Goal: Task Accomplishment & Management: Use online tool/utility

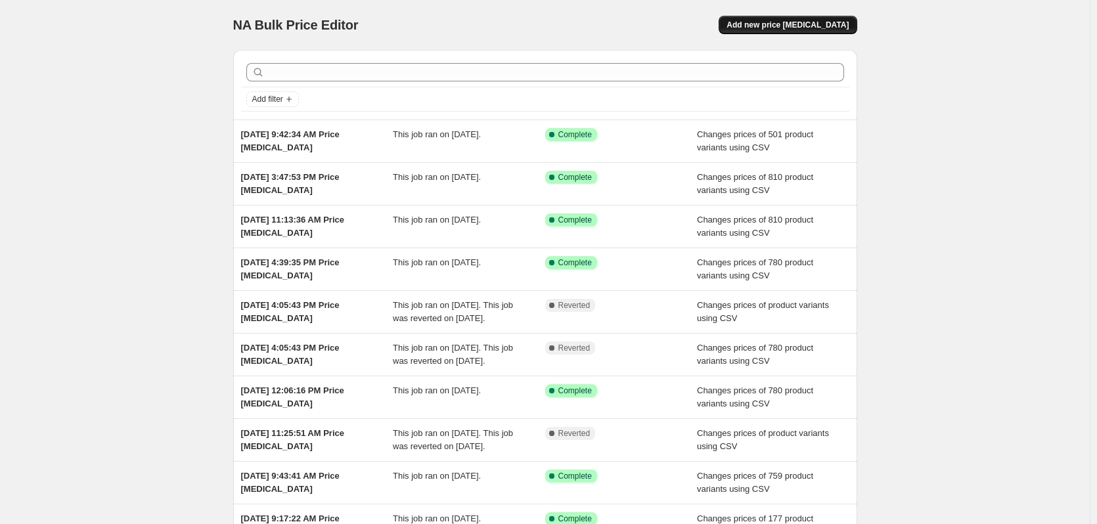
click at [812, 24] on span "Add new price [MEDICAL_DATA]" at bounding box center [787, 25] width 122 height 11
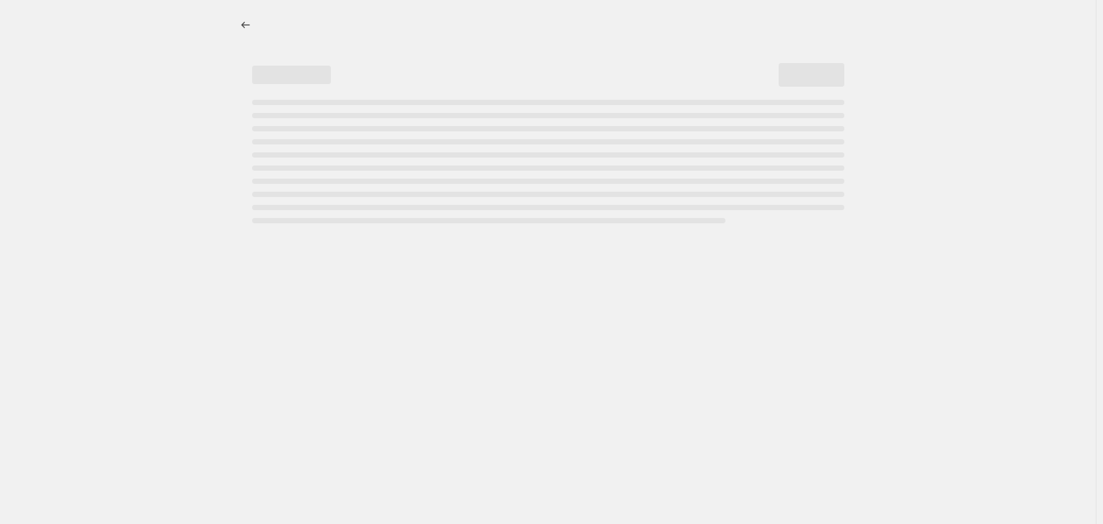
select select "percentage"
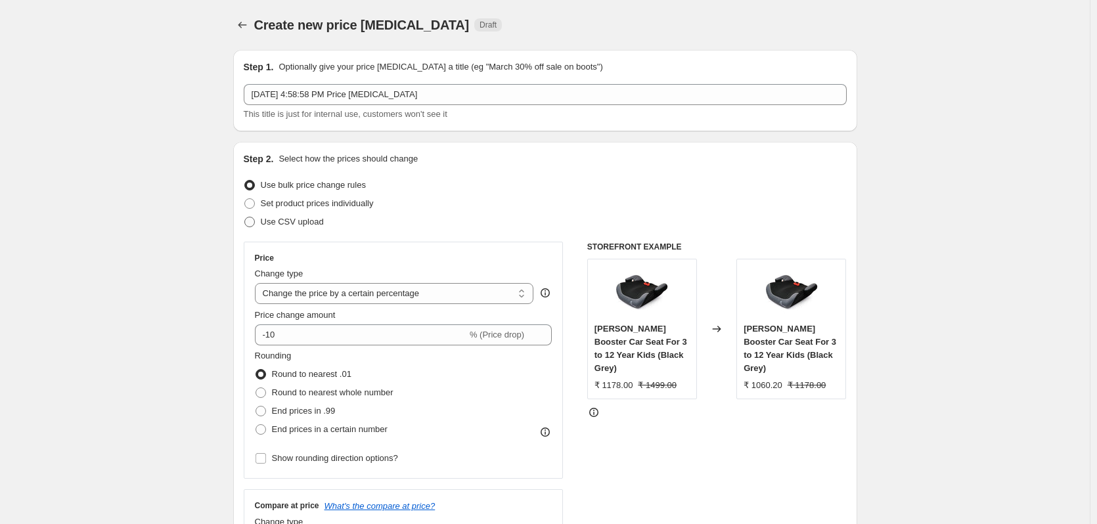
click at [251, 221] on span at bounding box center [249, 222] width 11 height 11
click at [245, 217] on input "Use CSV upload" at bounding box center [244, 217] width 1 height 1
radio input "true"
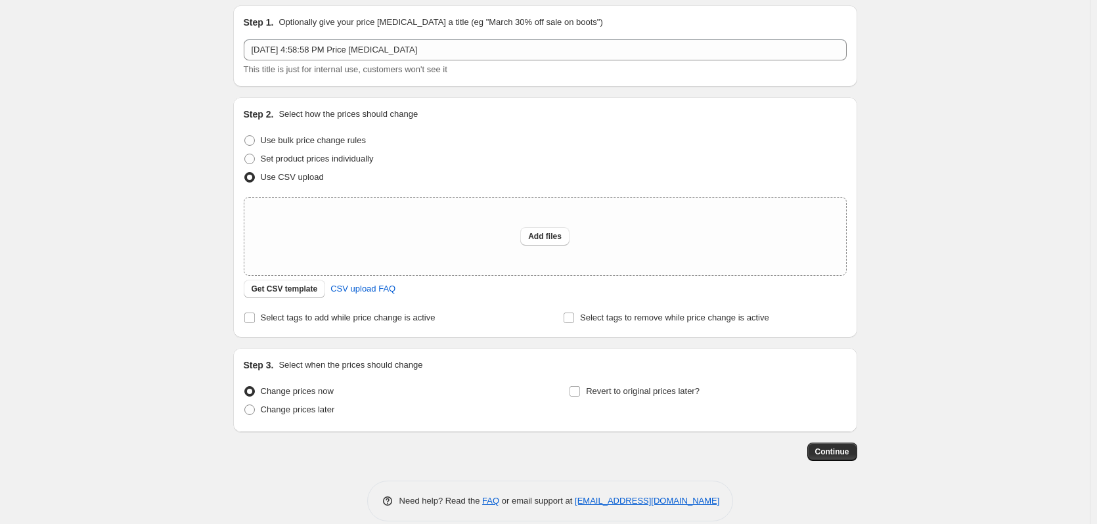
scroll to position [62, 0]
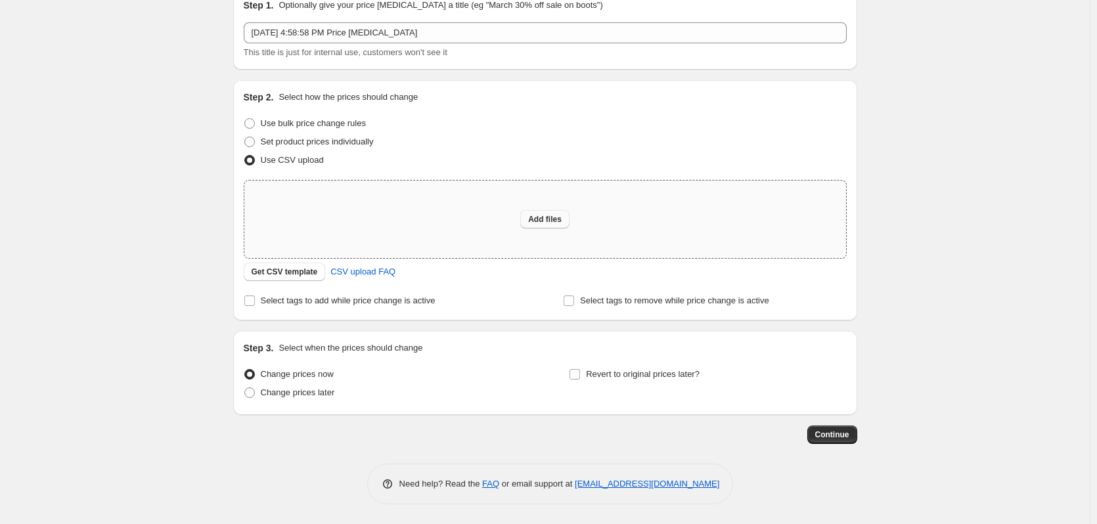
click at [540, 221] on span "Add files" at bounding box center [544, 219] width 33 height 11
type input "C:\fakepath\[DATE] Price.csv"
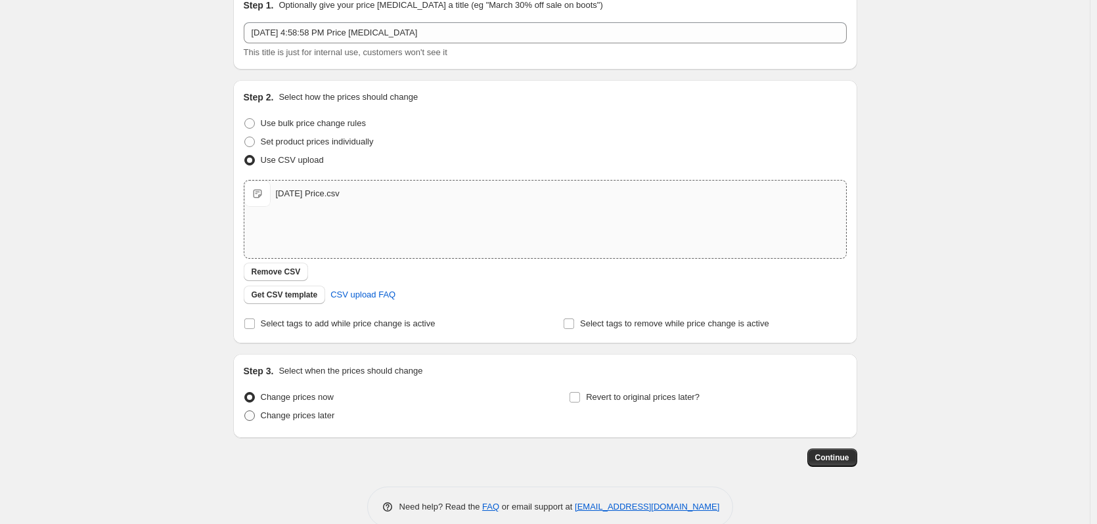
click at [301, 414] on span "Change prices later" at bounding box center [298, 415] width 74 height 10
click at [245, 411] on input "Change prices later" at bounding box center [244, 410] width 1 height 1
radio input "true"
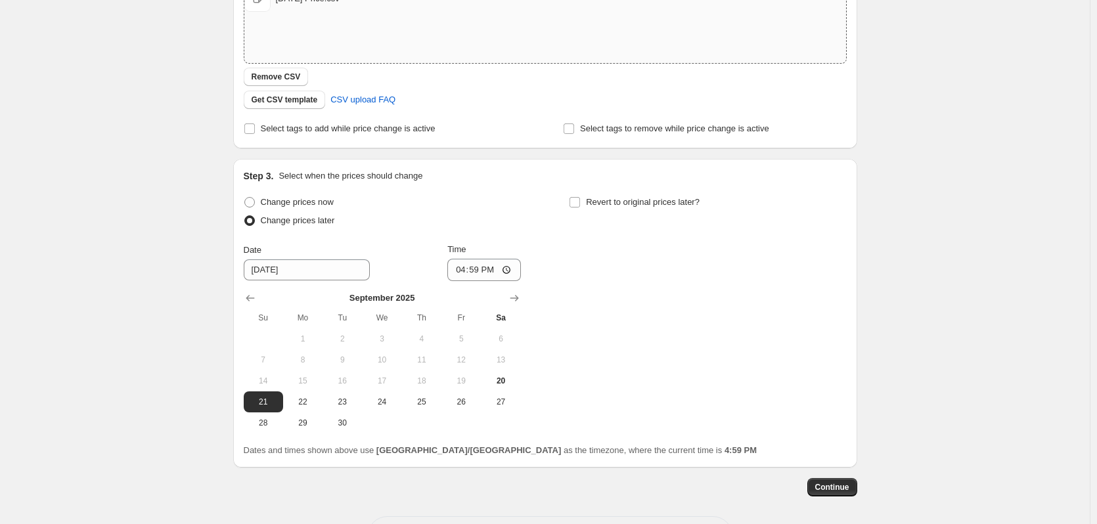
scroll to position [309, 0]
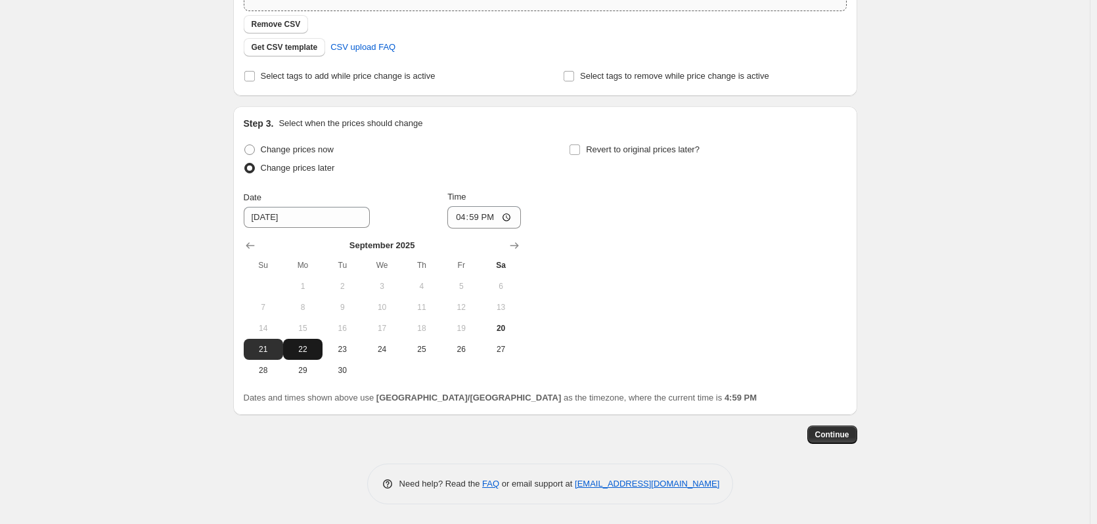
click at [309, 351] on span "22" at bounding box center [302, 349] width 29 height 11
type input "[DATE]"
click at [461, 217] on input "16:59" at bounding box center [484, 217] width 74 height 22
type input "23:50"
click at [659, 297] on div "Change prices now Change prices later Date [DATE] Time 23:50 [DATE] Su Mo Tu We…" at bounding box center [545, 261] width 603 height 240
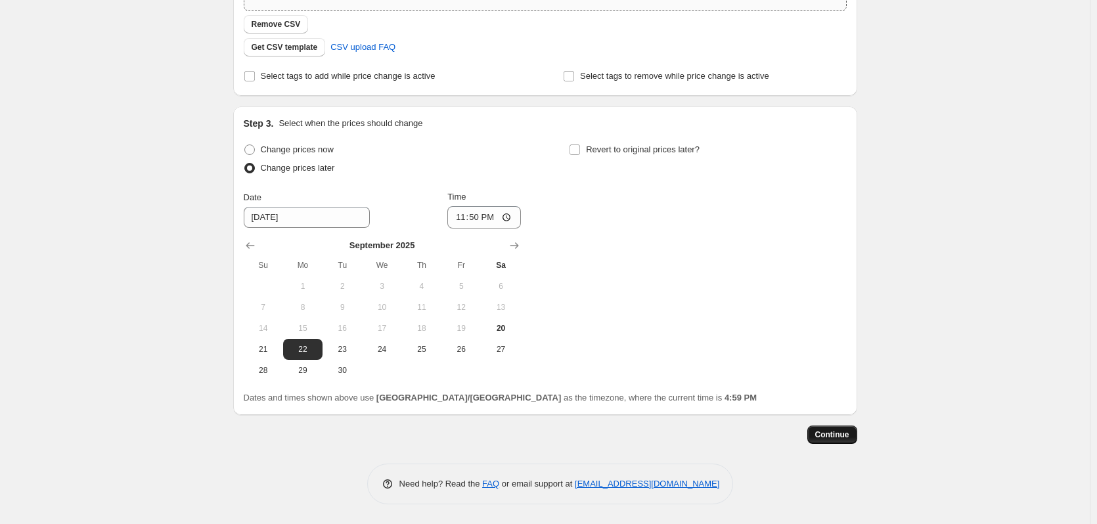
click at [847, 437] on span "Continue" at bounding box center [832, 434] width 34 height 11
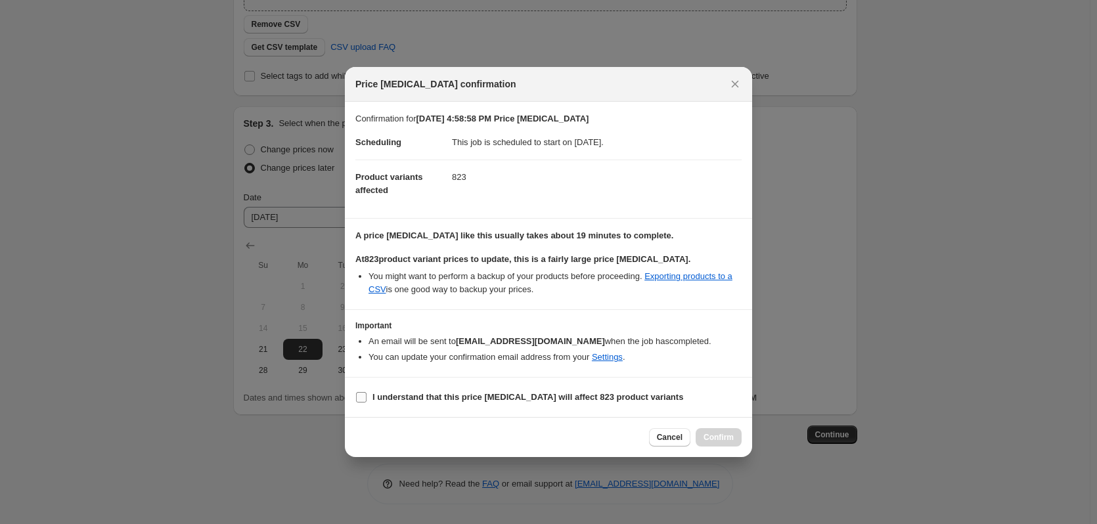
click at [362, 398] on input "I understand that this price [MEDICAL_DATA] will affect 823 product variants" at bounding box center [361, 397] width 11 height 11
checkbox input "true"
click at [716, 438] on span "Confirm" at bounding box center [718, 437] width 30 height 11
